Goal: Information Seeking & Learning: Learn about a topic

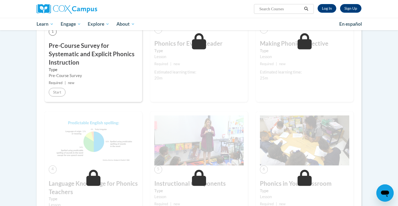
scroll to position [242, 0]
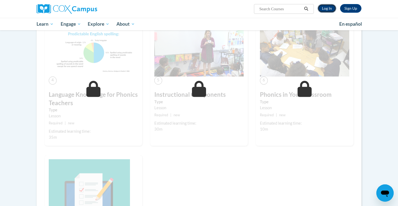
click at [331, 7] on link "Log In" at bounding box center [327, 8] width 19 height 9
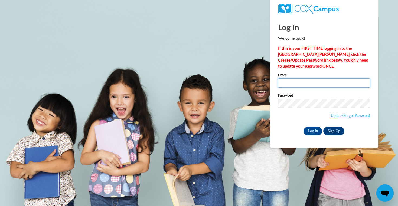
click at [313, 84] on input "Email" at bounding box center [324, 83] width 92 height 9
type input "emma.vlietstra@gmail.com"
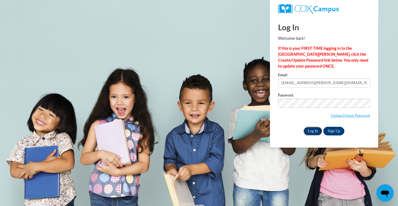
click at [315, 128] on input "Log In" at bounding box center [312, 131] width 19 height 9
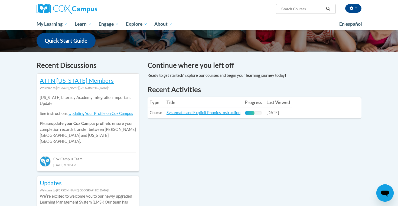
scroll to position [141, 0]
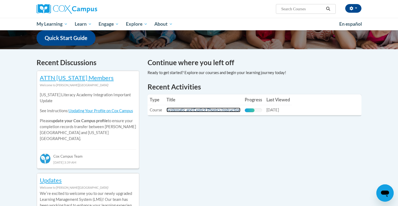
click at [219, 110] on link "Systematic and Explicit Phonics Instruction" at bounding box center [203, 110] width 74 height 5
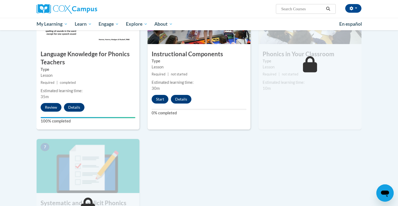
scroll to position [293, 0]
click at [161, 99] on button "Start" at bounding box center [160, 99] width 17 height 9
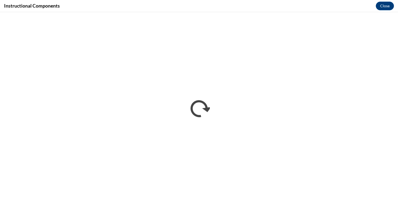
scroll to position [0, 0]
